Goal: Check status: Check status

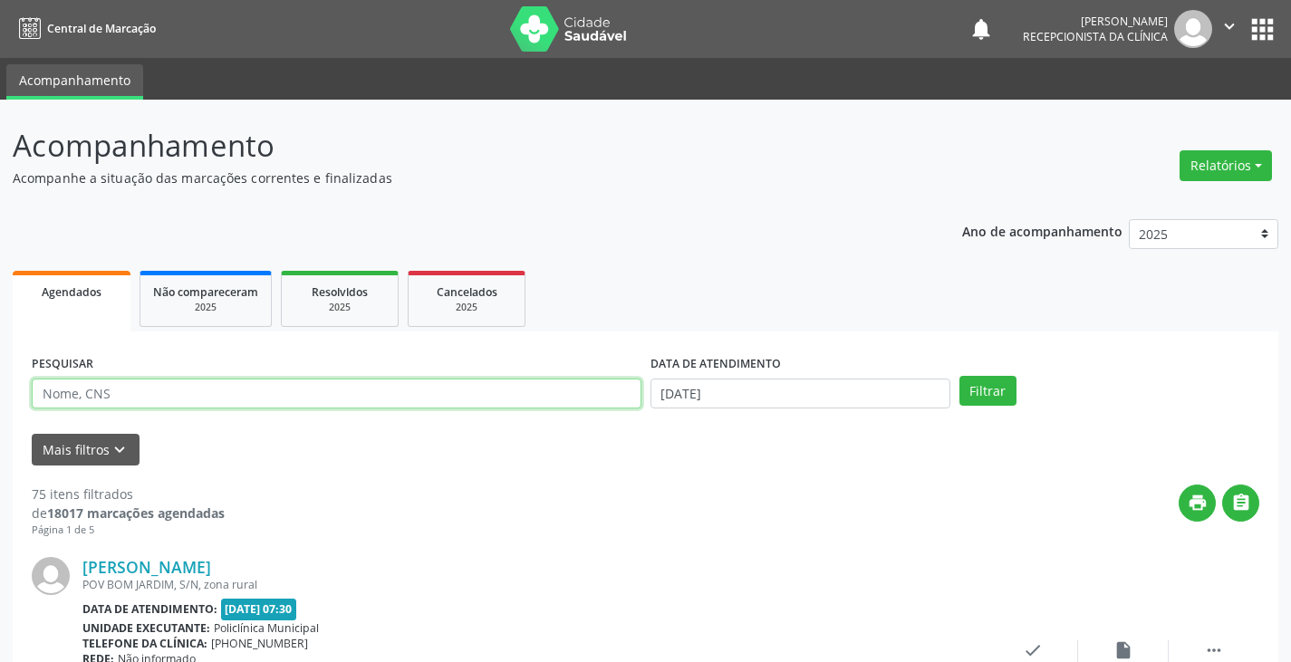
click at [449, 400] on input "text" at bounding box center [337, 394] width 610 height 31
click at [959, 376] on button "Filtrar" at bounding box center [987, 391] width 57 height 31
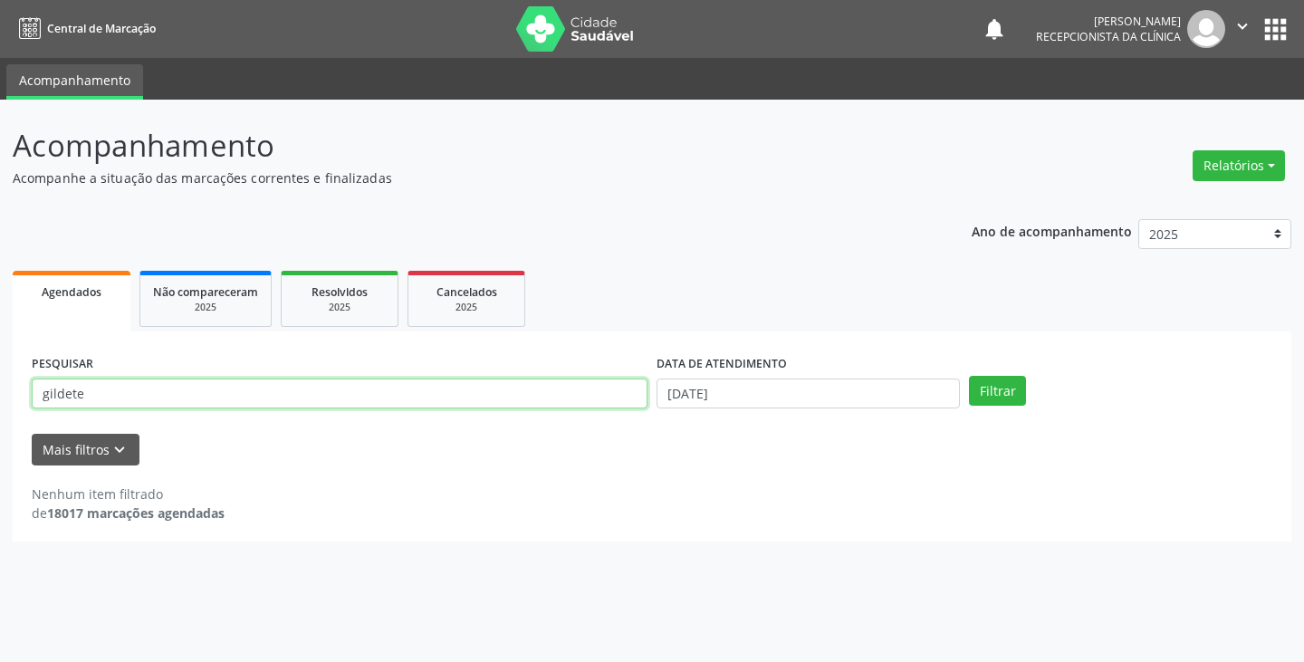
click at [621, 400] on input "gildete" at bounding box center [340, 394] width 616 height 31
type input "g"
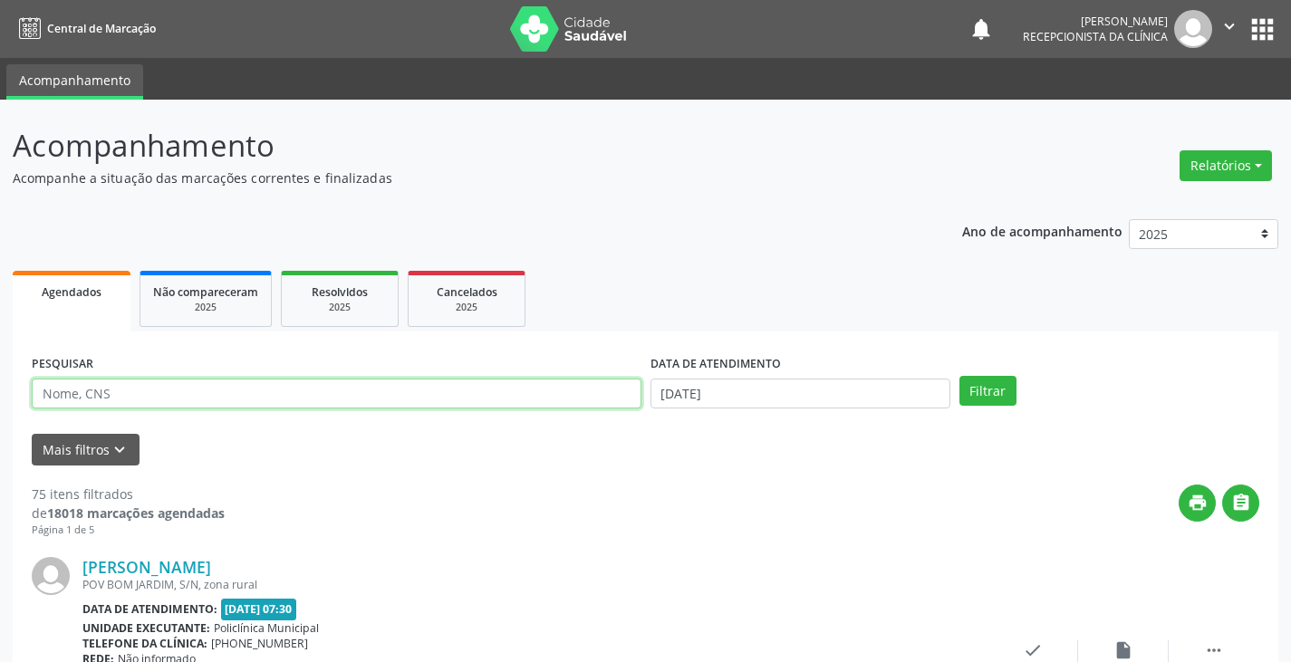
drag, startPoint x: 0, startPoint y: 0, endPoint x: 621, endPoint y: 400, distance: 738.5
click at [621, 400] on input "text" at bounding box center [337, 394] width 610 height 31
click at [959, 376] on button "Filtrar" at bounding box center [987, 391] width 57 height 31
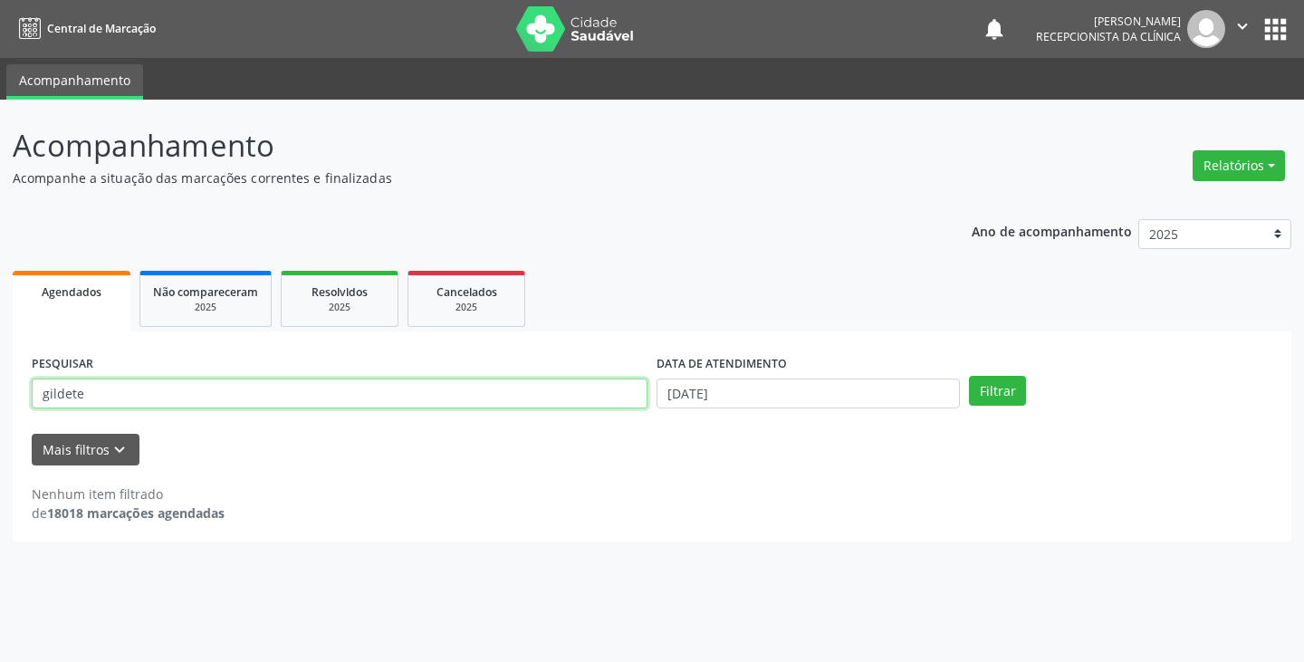
click at [517, 393] on input "gildete" at bounding box center [340, 394] width 616 height 31
type input "g"
click at [969, 376] on button "Filtrar" at bounding box center [997, 391] width 57 height 31
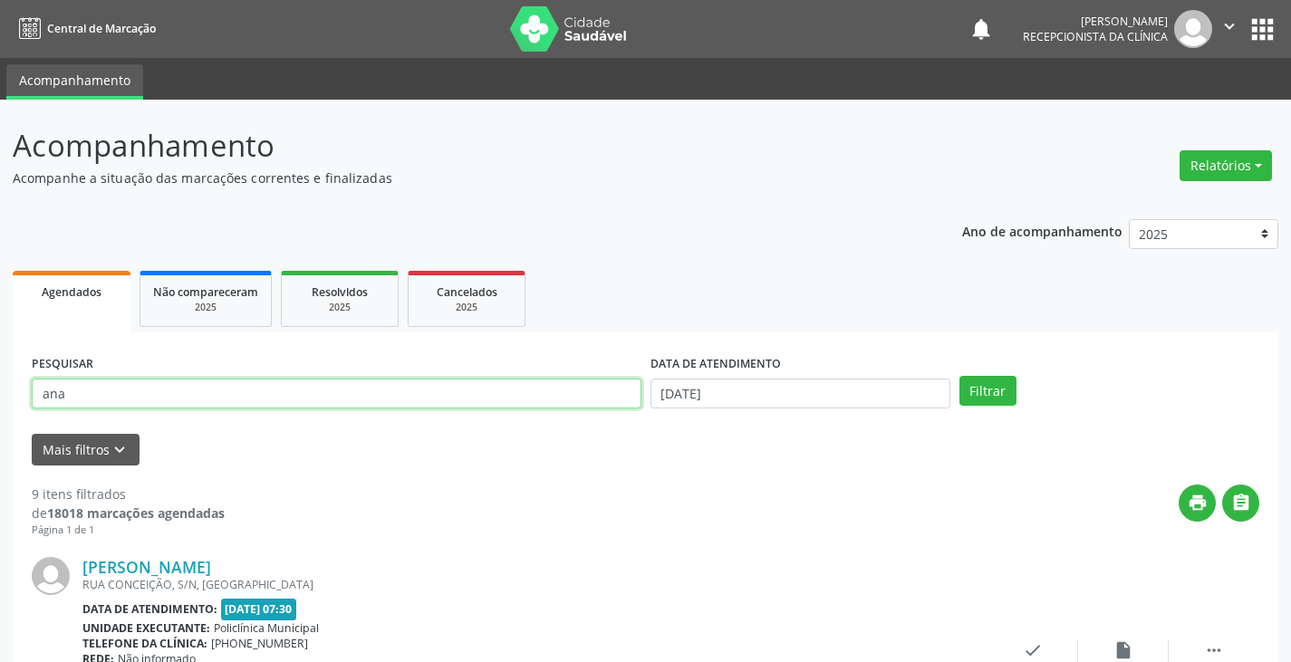
click at [294, 391] on input "ana" at bounding box center [337, 394] width 610 height 31
click at [959, 376] on button "Filtrar" at bounding box center [987, 391] width 57 height 31
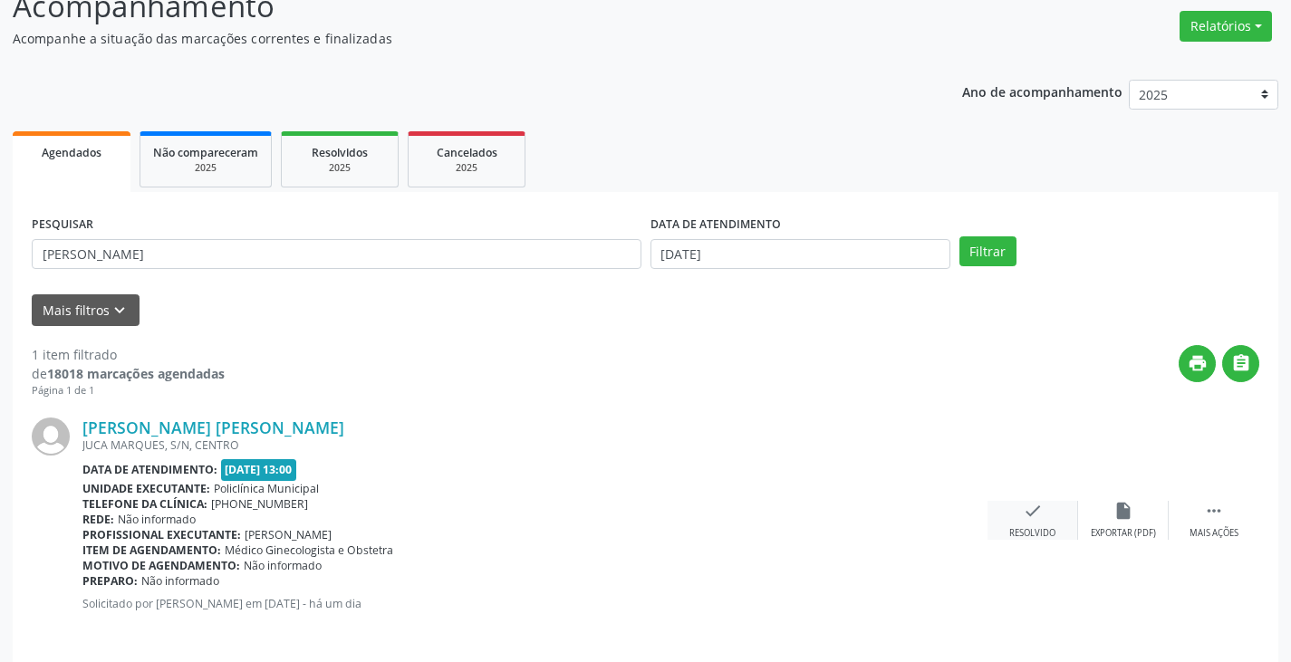
scroll to position [152, 0]
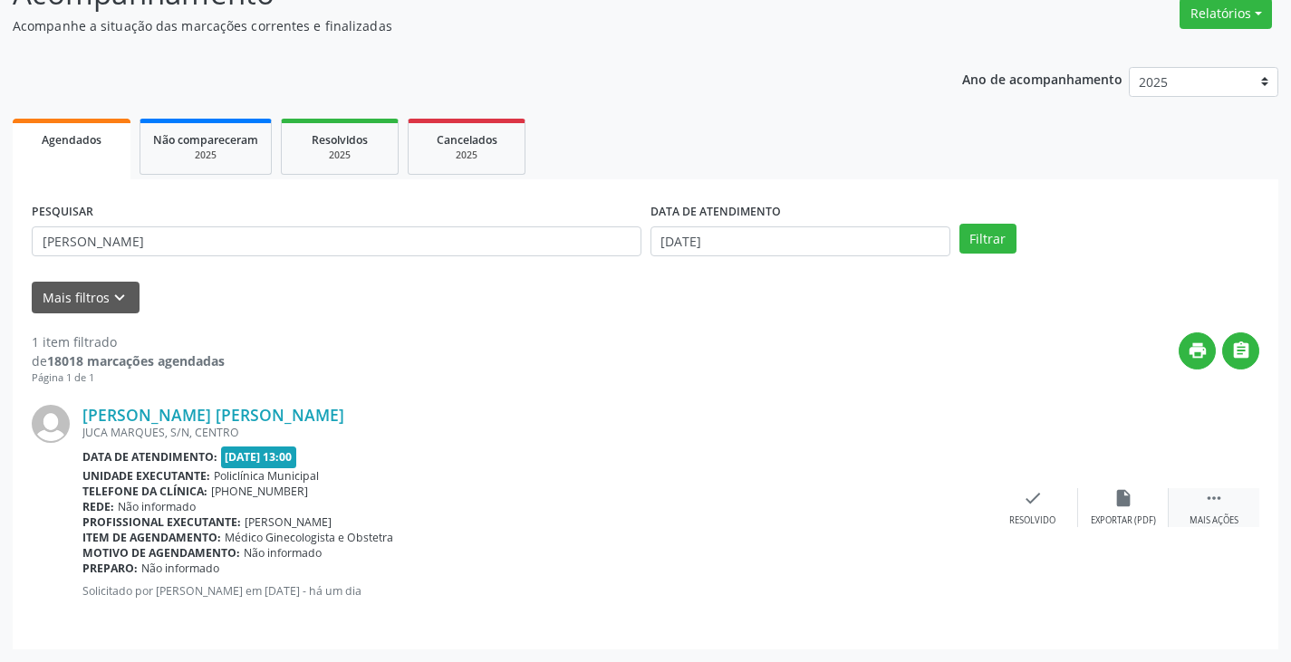
click at [1206, 497] on icon "" at bounding box center [1214, 498] width 20 height 20
click at [949, 506] on icon "print" at bounding box center [942, 498] width 20 height 20
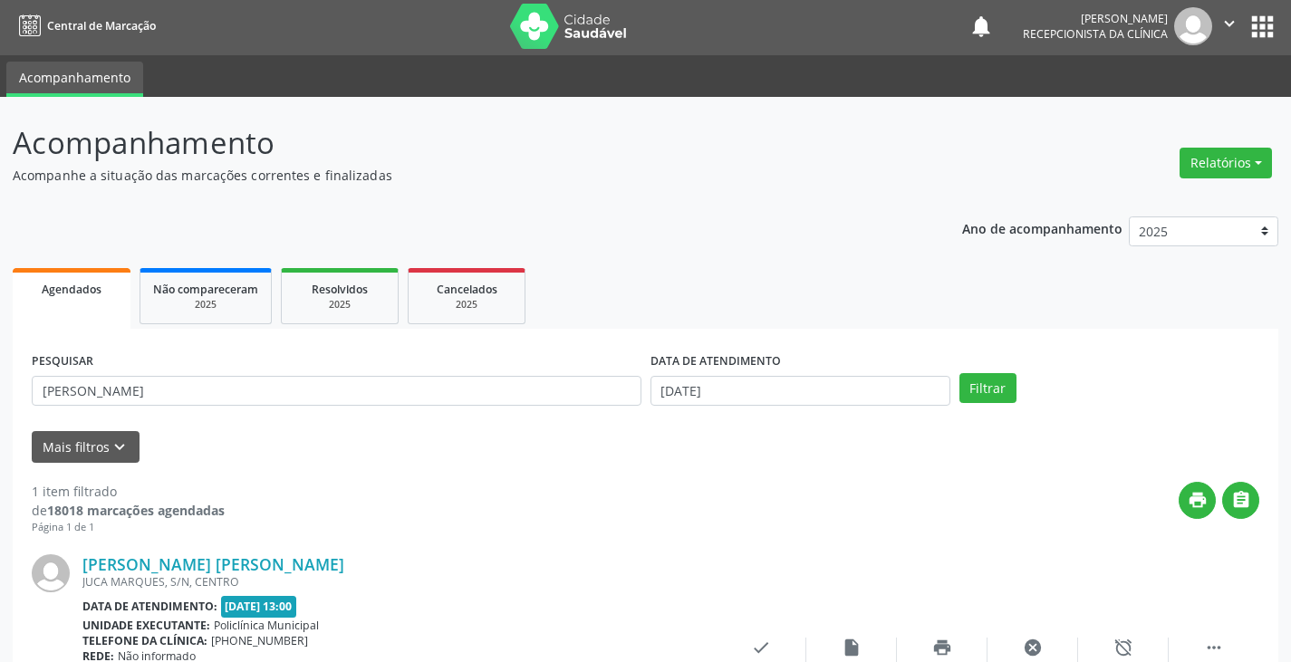
scroll to position [0, 0]
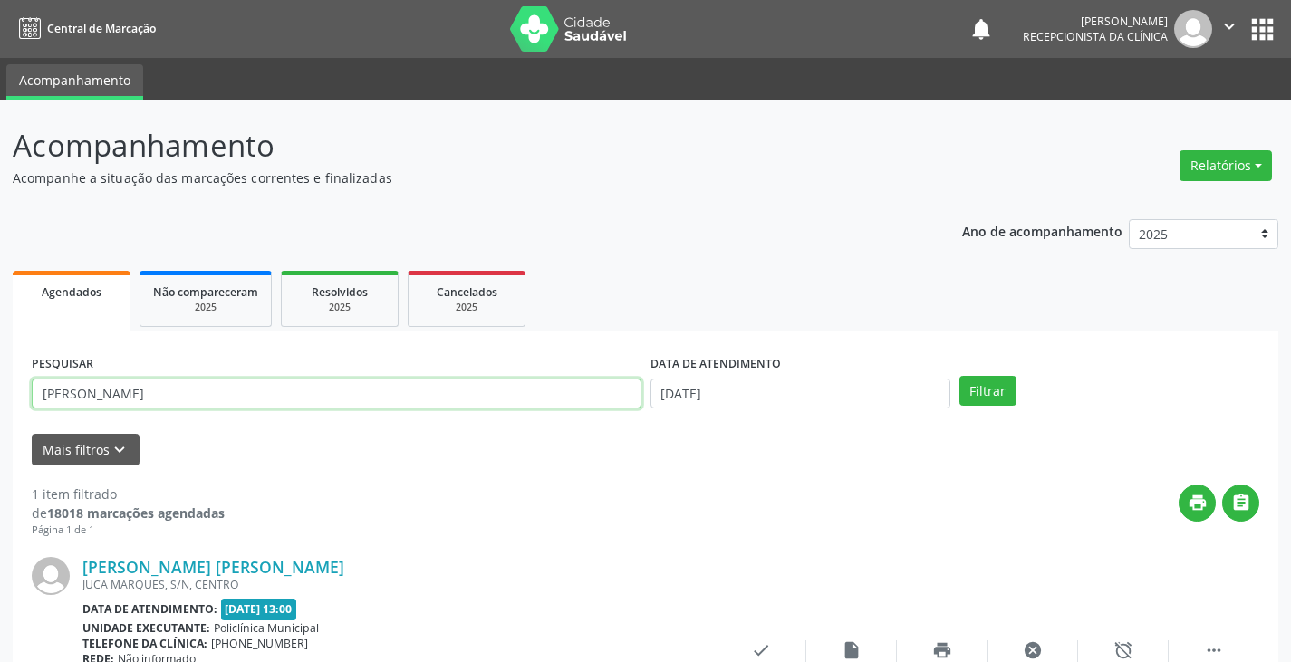
click at [423, 399] on input "ana g" at bounding box center [337, 394] width 610 height 31
type input "a"
click at [959, 376] on button "Filtrar" at bounding box center [987, 391] width 57 height 31
click at [290, 406] on input "luiz" at bounding box center [337, 394] width 610 height 31
click at [959, 376] on button "Filtrar" at bounding box center [987, 391] width 57 height 31
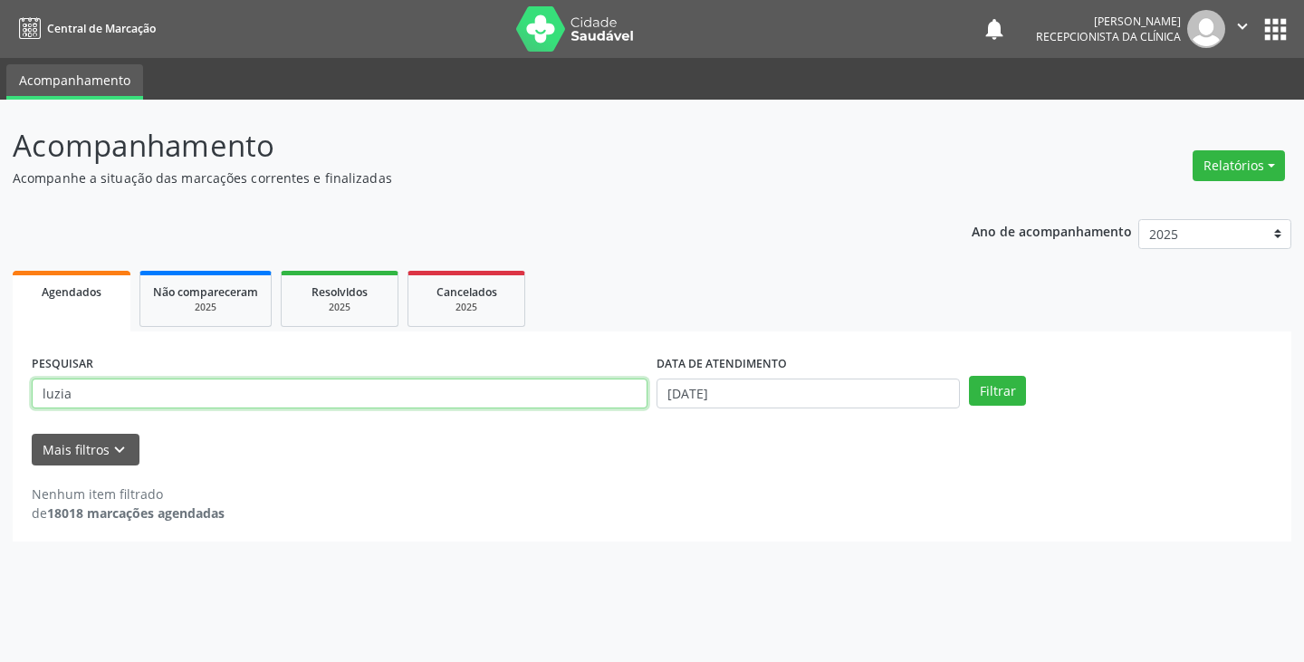
click at [548, 401] on input "luzia" at bounding box center [340, 394] width 616 height 31
click at [969, 376] on button "Filtrar" at bounding box center [997, 391] width 57 height 31
click at [515, 395] on input "luzia" at bounding box center [340, 394] width 616 height 31
type input "l"
